Goal: Task Accomplishment & Management: Manage account settings

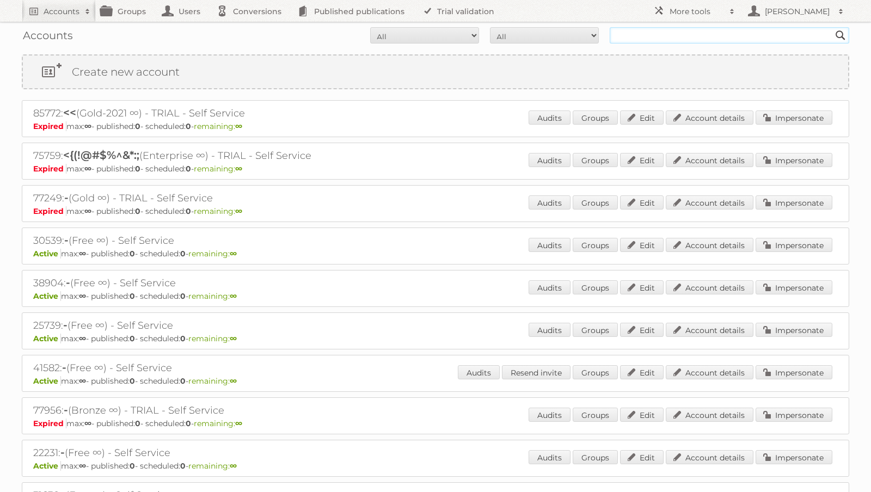
click at [695, 39] on input "text" at bounding box center [730, 35] width 240 height 16
type input "rodrigo soares"
click at [833, 27] on input "Search" at bounding box center [841, 35] width 16 height 16
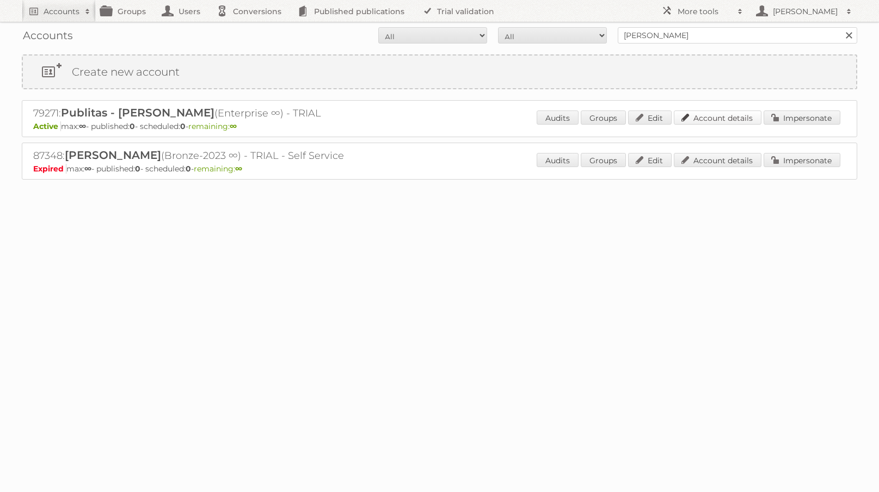
click at [743, 116] on link "Account details" at bounding box center [718, 118] width 88 height 14
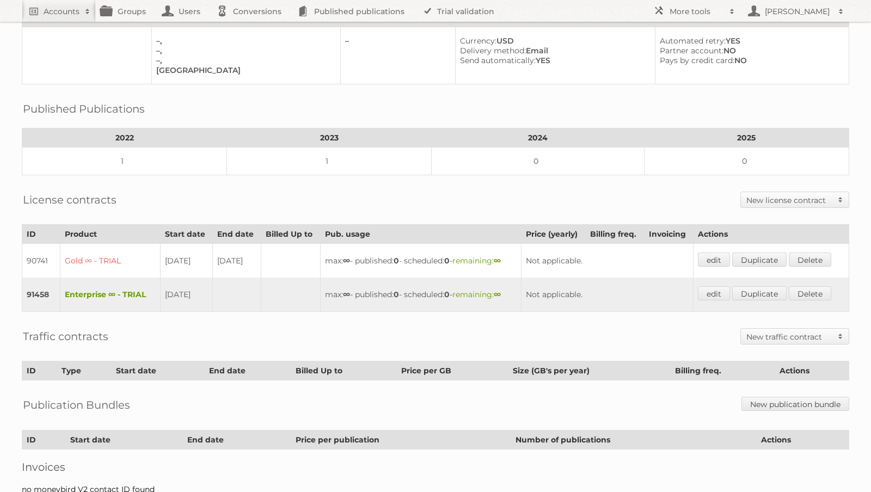
scroll to position [151, 0]
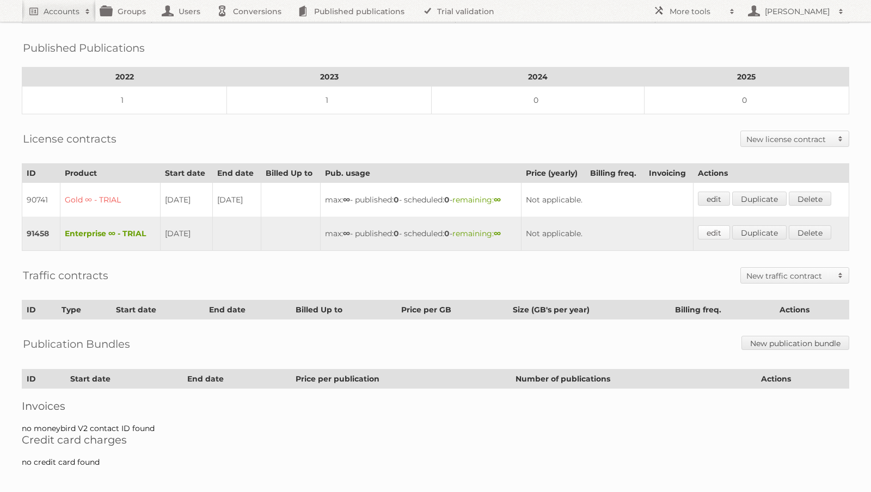
click at [725, 230] on link "edit" at bounding box center [714, 232] width 32 height 14
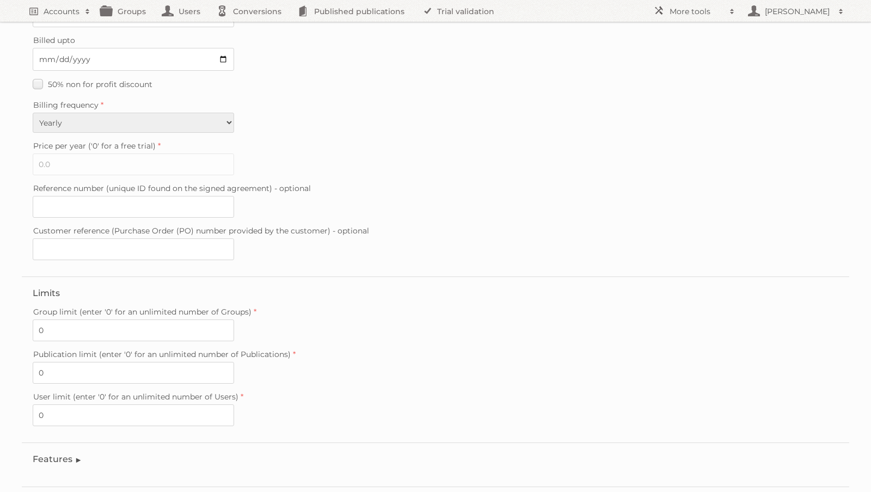
scroll to position [225, 0]
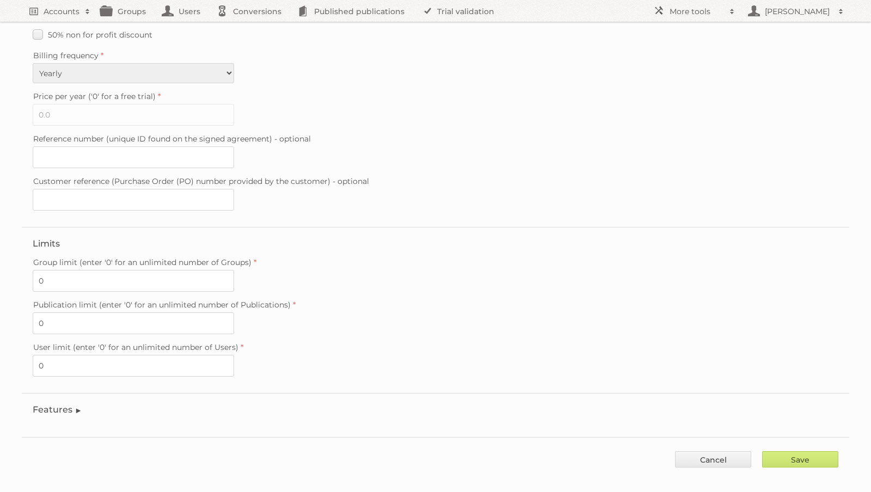
click at [49, 405] on legend "Features" at bounding box center [58, 410] width 50 height 10
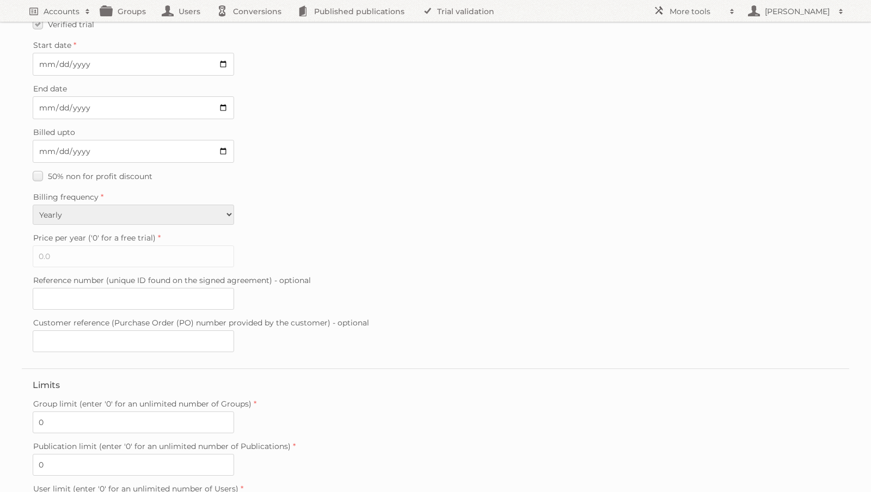
scroll to position [0, 0]
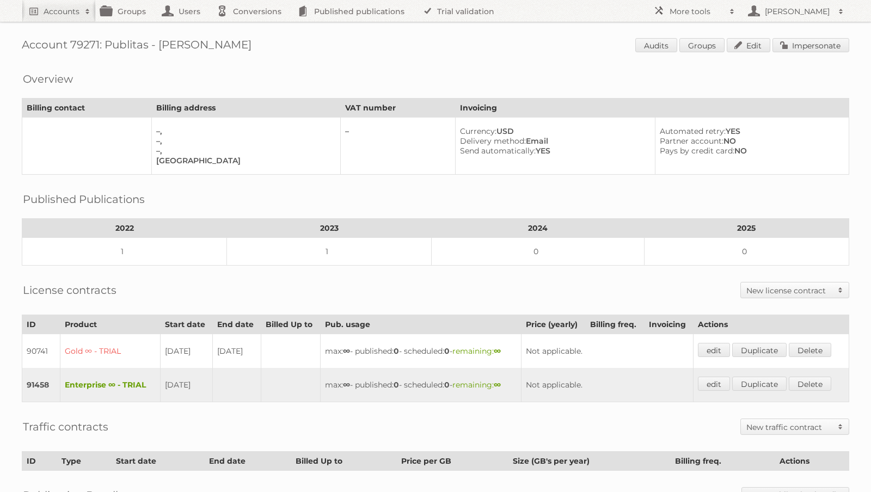
scroll to position [151, 0]
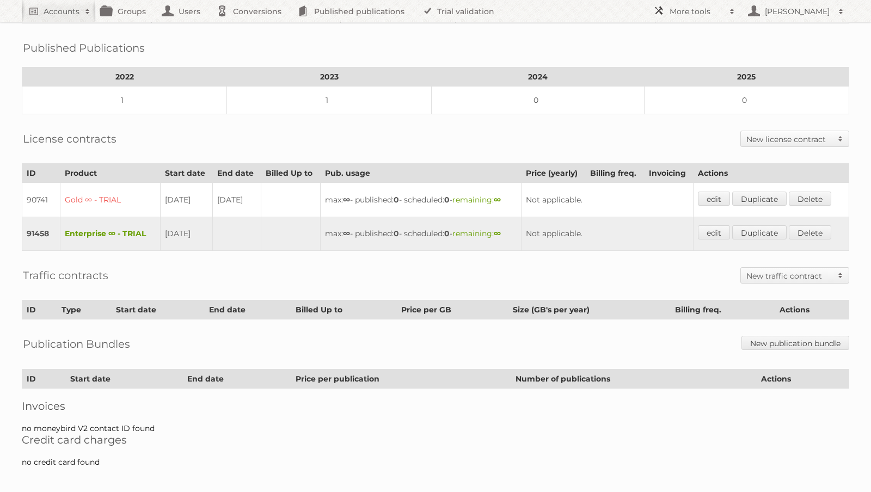
click at [700, 15] on h2 "More tools" at bounding box center [697, 11] width 54 height 11
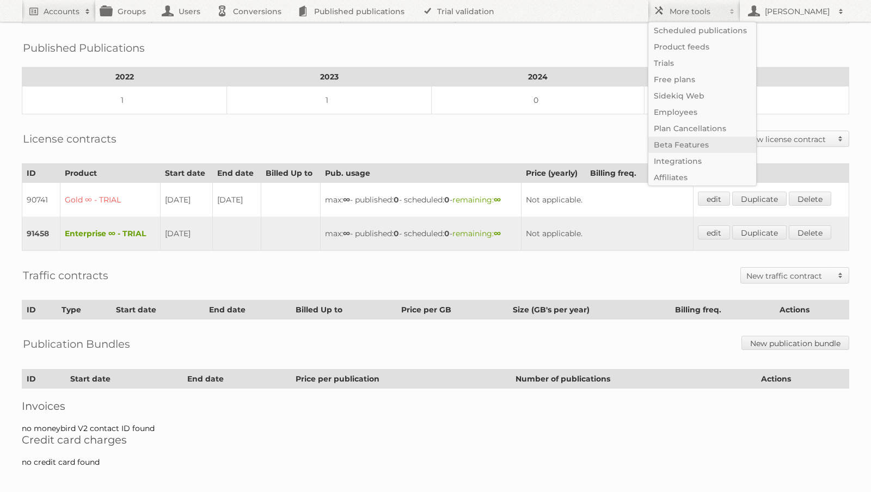
click at [689, 147] on link "Beta Features" at bounding box center [703, 145] width 108 height 16
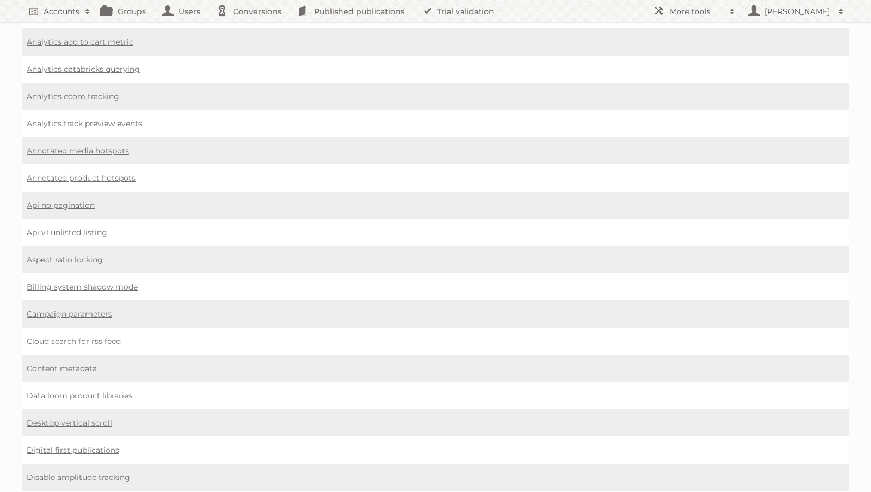
scroll to position [211, 0]
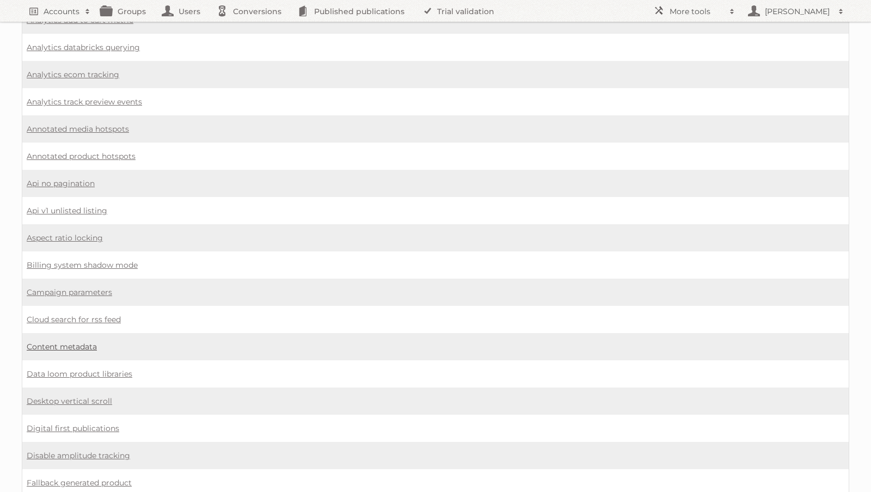
click at [82, 342] on link "Content metadata" at bounding box center [62, 347] width 70 height 10
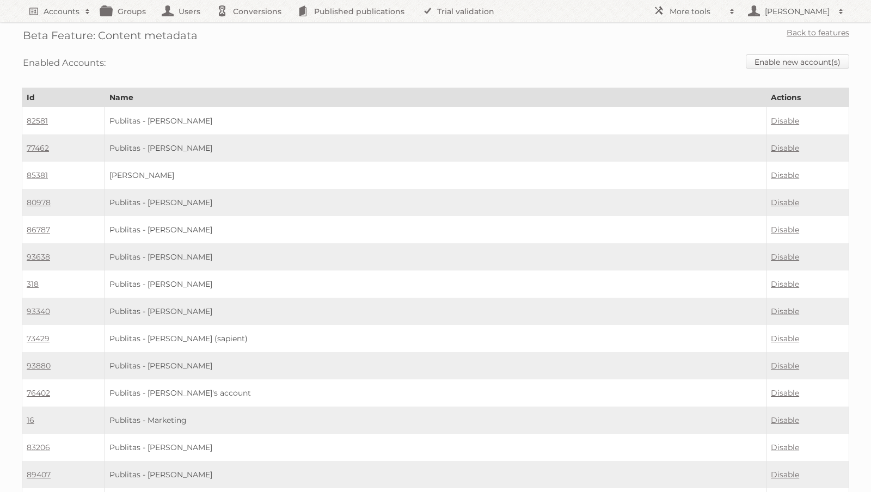
click at [798, 62] on link "Enable new account(s)" at bounding box center [797, 61] width 103 height 14
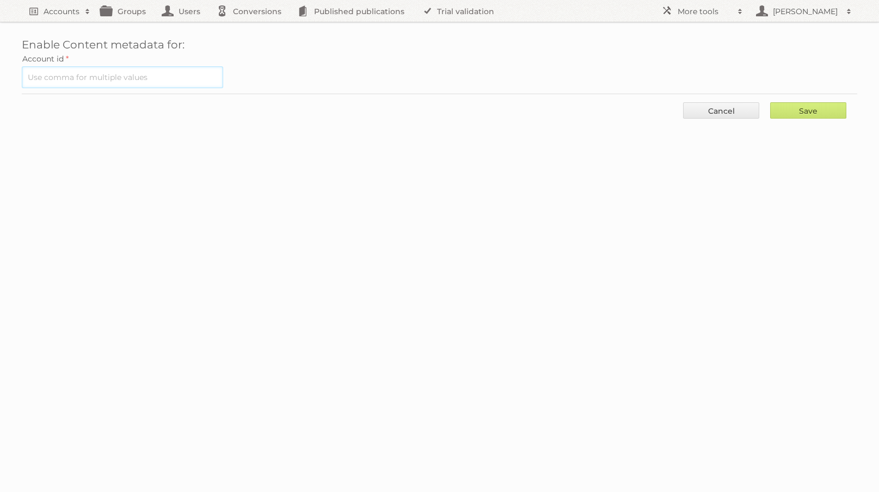
click at [100, 69] on input "text" at bounding box center [122, 77] width 201 height 22
paste input "79271"
type input "79271"
click at [817, 109] on input "Save" at bounding box center [809, 110] width 76 height 16
type input "..."
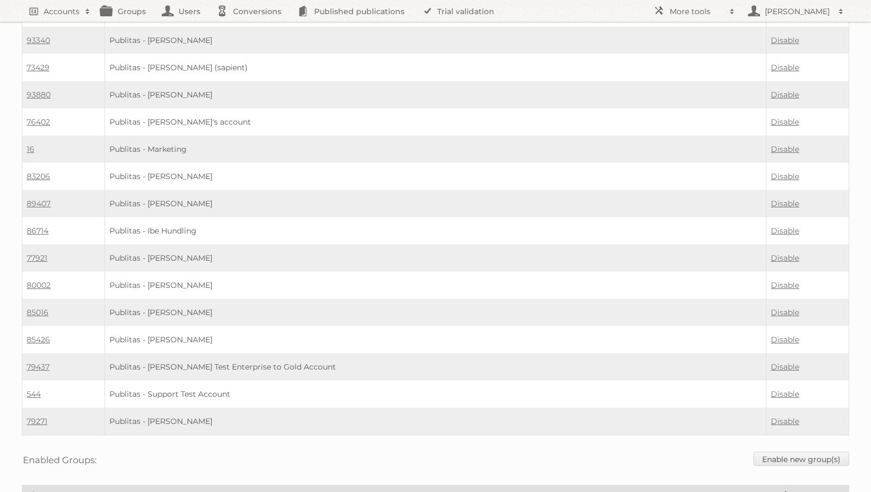
scroll to position [437, 0]
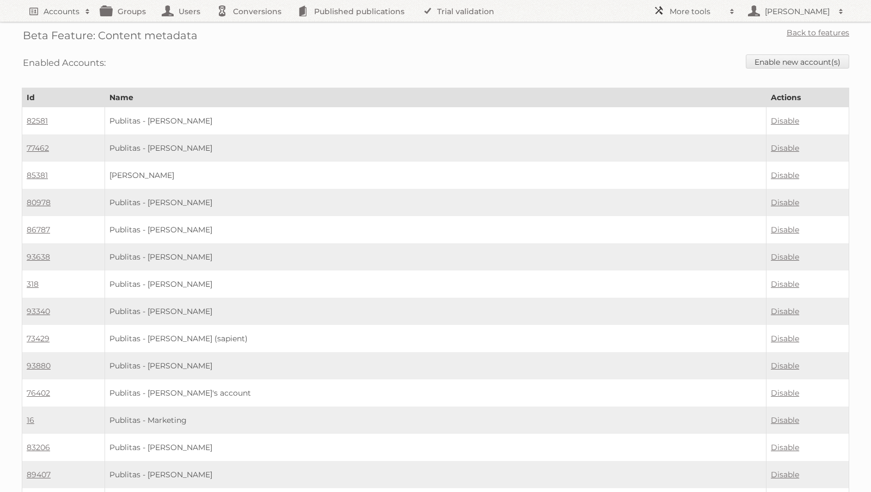
click at [678, 12] on h2 "More tools" at bounding box center [697, 11] width 54 height 11
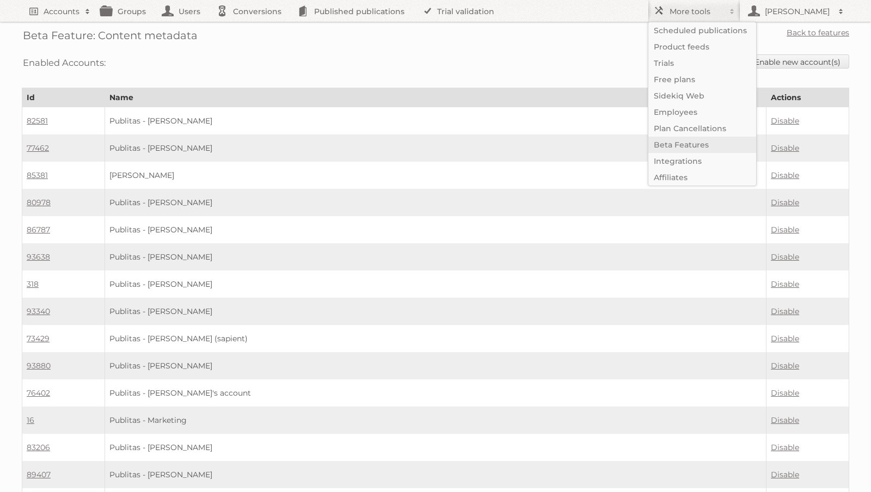
click at [694, 146] on link "Beta Features" at bounding box center [703, 145] width 108 height 16
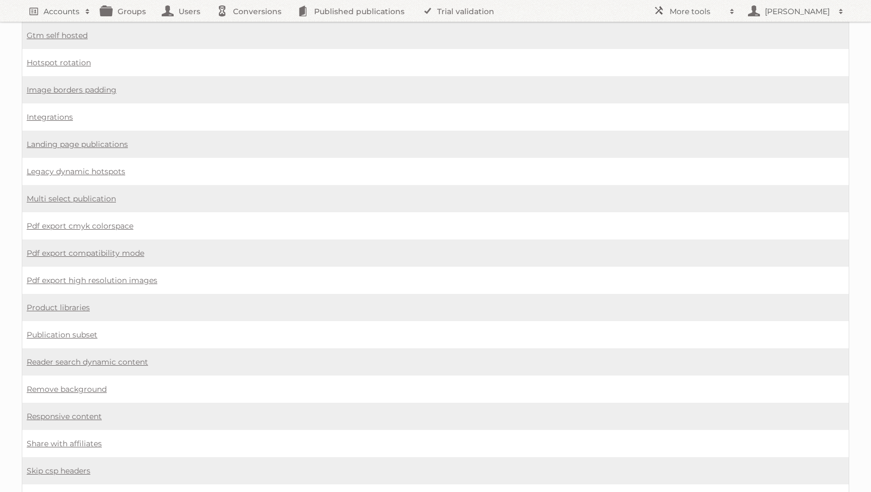
scroll to position [688, 0]
click at [106, 192] on link "Multi select publication" at bounding box center [71, 197] width 89 height 10
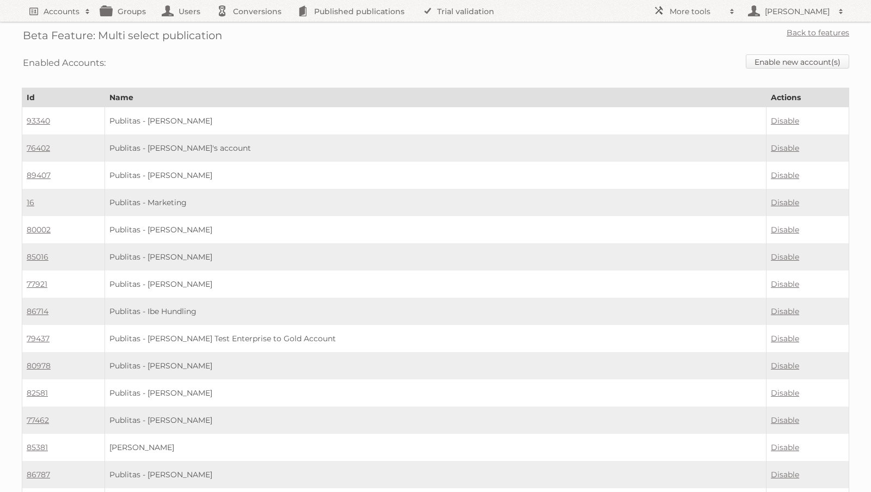
click at [820, 59] on link "Enable new account(s)" at bounding box center [797, 61] width 103 height 14
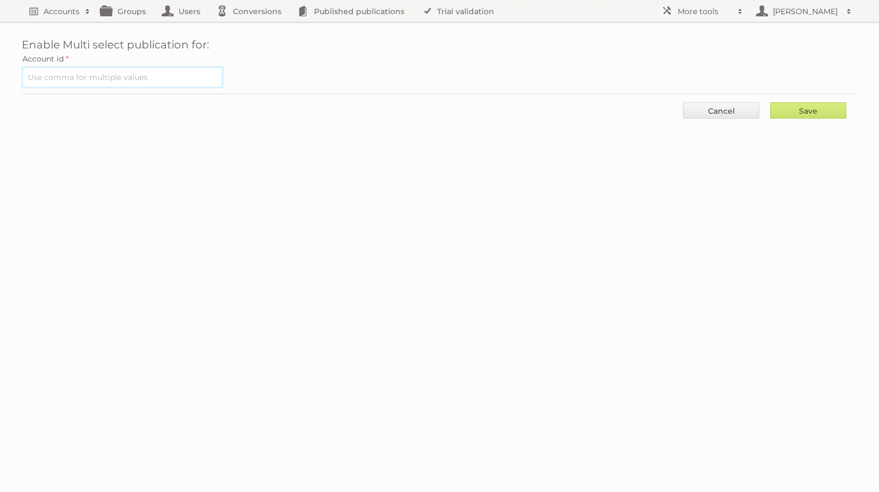
click at [148, 82] on input "text" at bounding box center [122, 77] width 201 height 22
paste input "79271"
type input "79271"
click at [824, 117] on input "Save" at bounding box center [809, 110] width 76 height 16
type input "..."
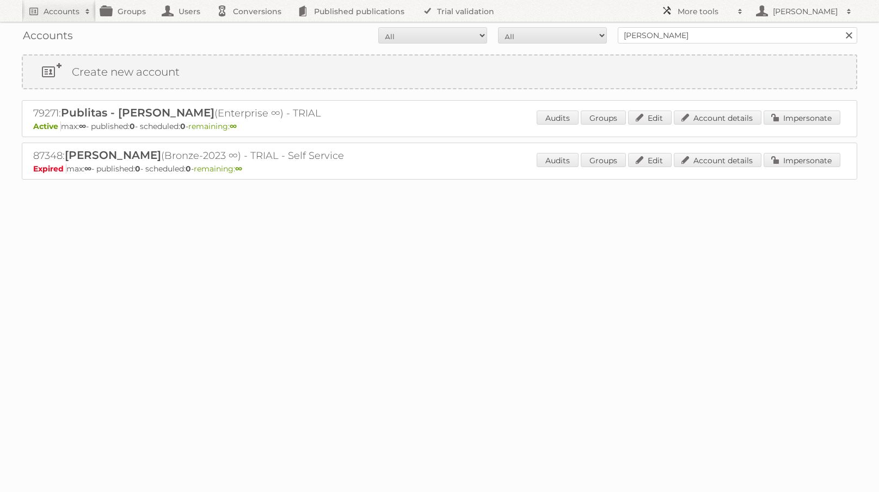
click at [698, 11] on h2 "More tools" at bounding box center [705, 11] width 54 height 11
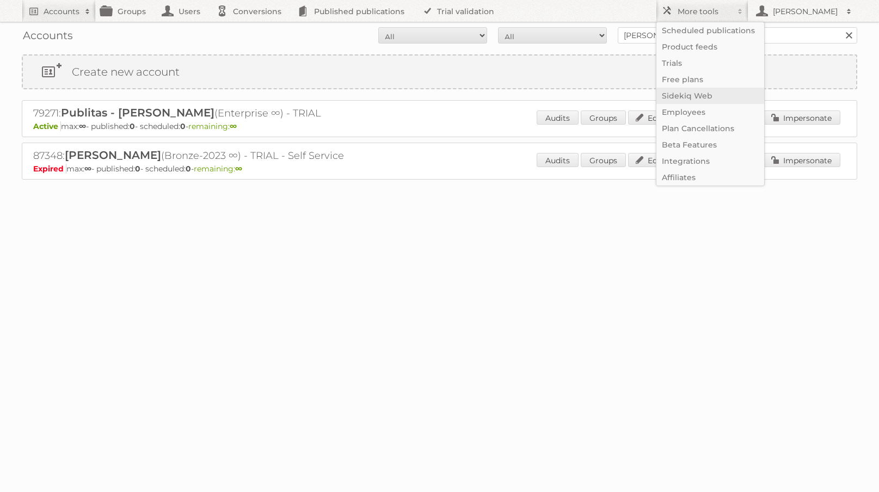
click at [699, 95] on link "Sidekiq Web" at bounding box center [711, 96] width 108 height 16
